Goal: Transaction & Acquisition: Book appointment/travel/reservation

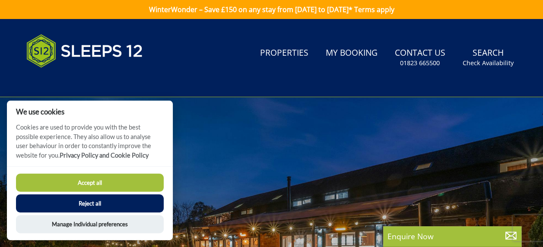
click at [119, 187] on button "Accept all" at bounding box center [90, 183] width 148 height 18
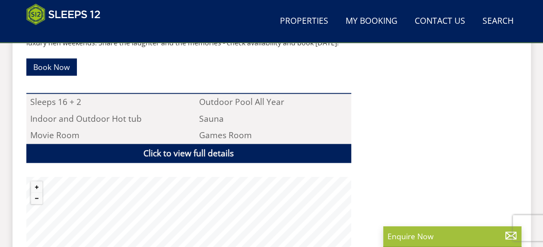
scroll to position [605, 0]
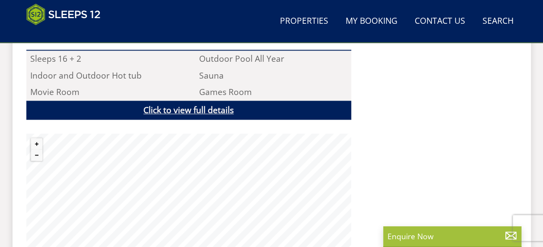
click at [198, 114] on link "Click to view full details" at bounding box center [188, 110] width 325 height 19
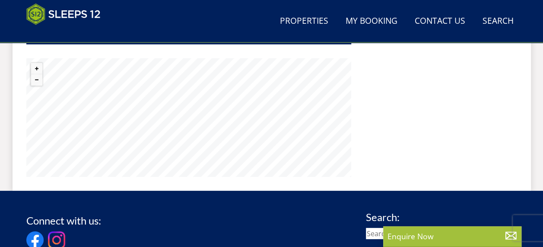
scroll to position [1166, 0]
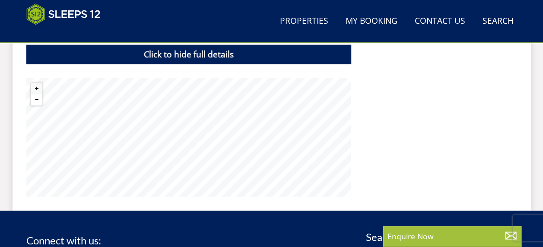
click at [38, 94] on button "Zoom out" at bounding box center [36, 99] width 11 height 11
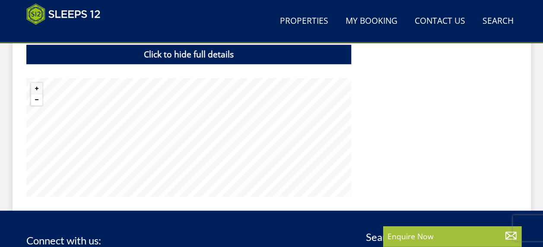
click at [37, 94] on button "Zoom out" at bounding box center [36, 99] width 11 height 11
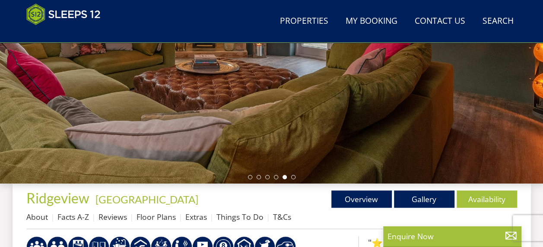
scroll to position [259, 0]
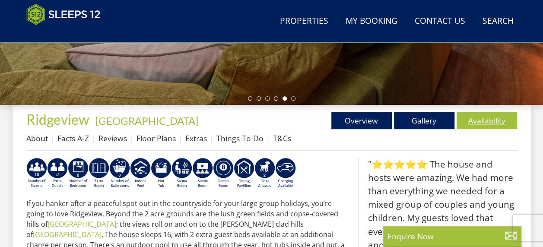
click at [481, 121] on link "Availability" at bounding box center [487, 120] width 60 height 17
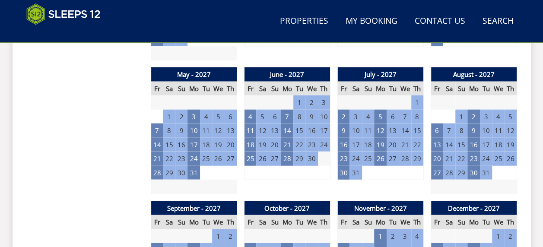
scroll to position [1037, 0]
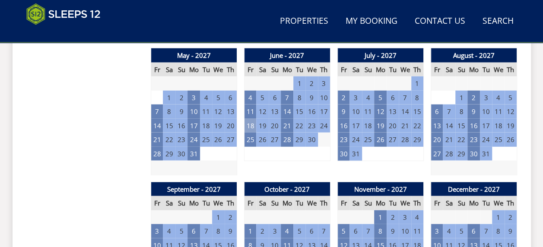
click at [250, 121] on td "18" at bounding box center [250, 126] width 12 height 14
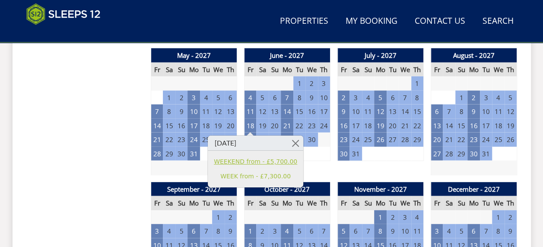
click at [256, 162] on link "WEEKEND from - £5,700.00" at bounding box center [255, 161] width 83 height 9
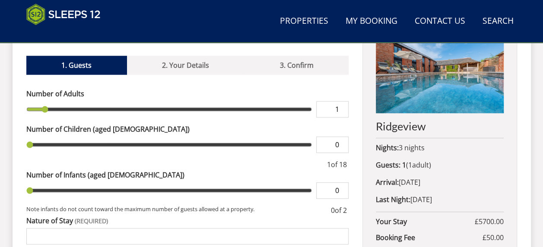
scroll to position [346, 0]
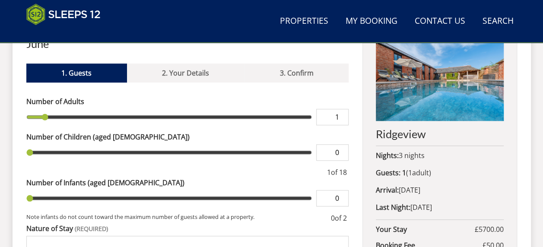
type input "2"
type input "3"
type input "4"
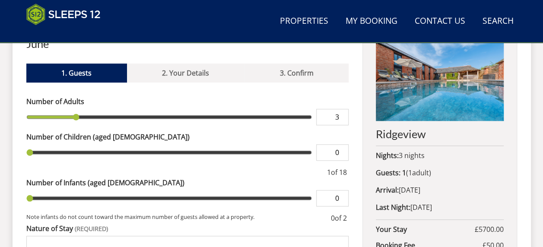
type input "4"
type input "5"
type input "6"
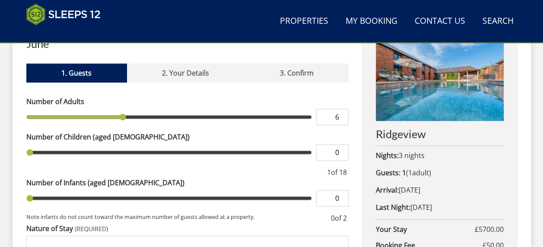
type input "7"
type input "8"
type input "9"
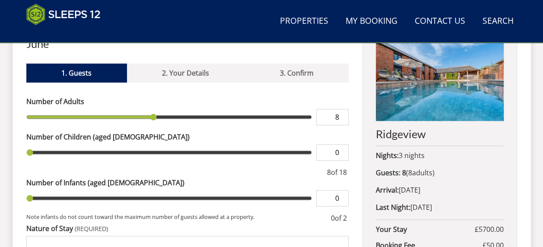
type input "9"
type input "10"
type input "11"
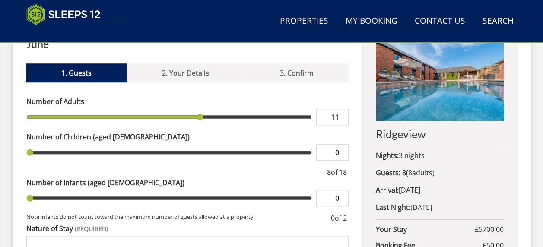
type input "12"
type input "13"
type input "14"
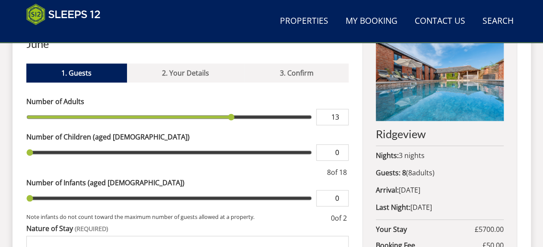
type input "14"
type input "15"
type input "16"
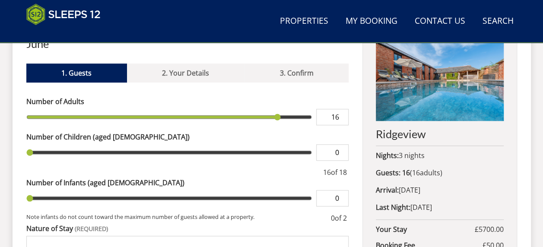
type input "17"
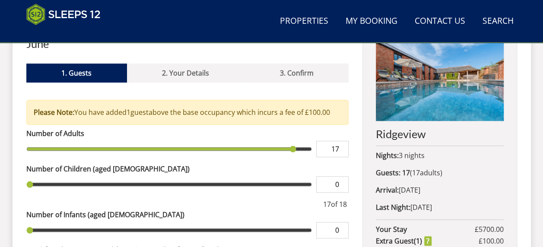
type input "18"
drag, startPoint x: 46, startPoint y: 104, endPoint x: 312, endPoint y: 128, distance: 267.2
type input "18"
click at [312, 141] on input "range" at bounding box center [169, 149] width 286 height 16
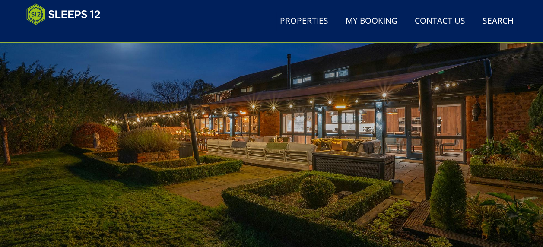
scroll to position [86, 0]
